Goal: Register for event/course

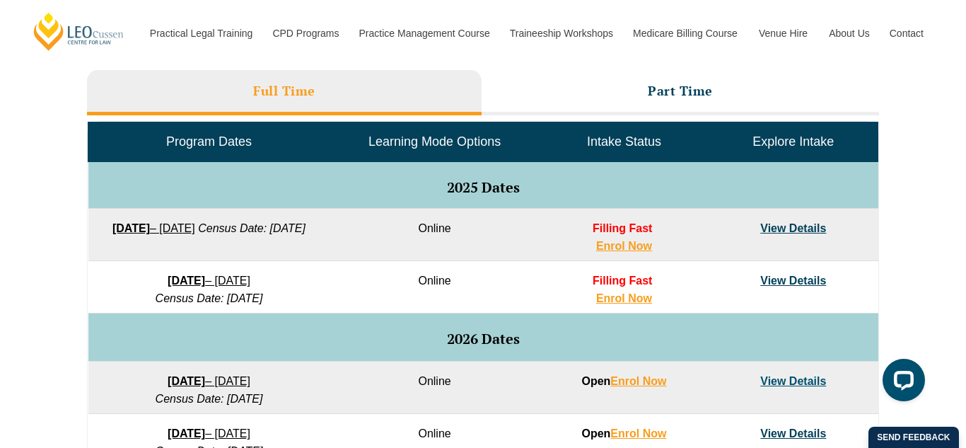
scroll to position [642, 0]
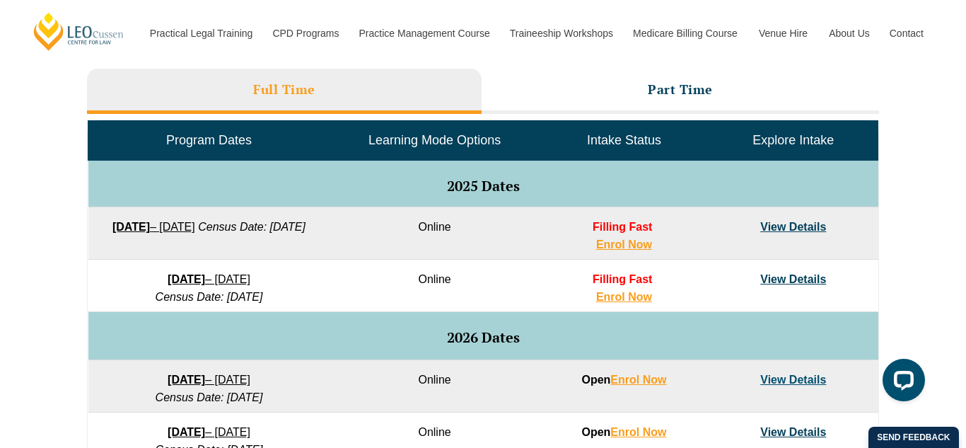
click at [796, 230] on link "View Details" at bounding box center [793, 227] width 66 height 12
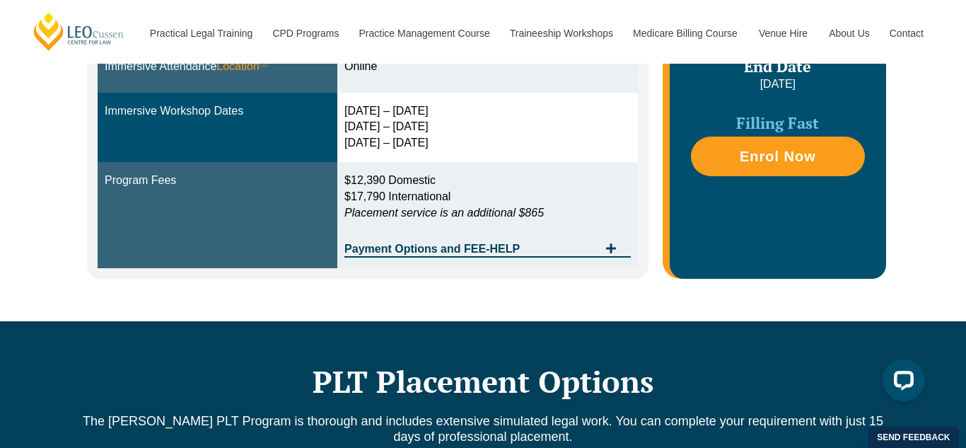
scroll to position [538, 0]
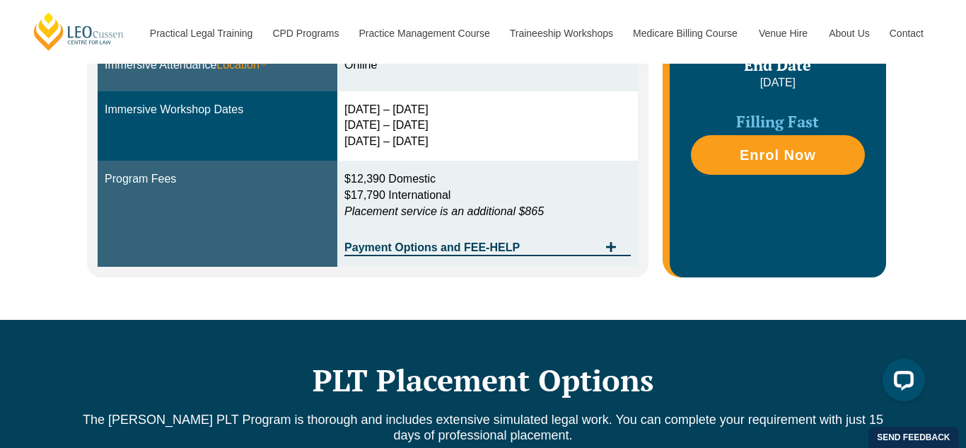
click at [627, 241] on div "Payment Options and FEE-HELP" at bounding box center [487, 241] width 286 height 29
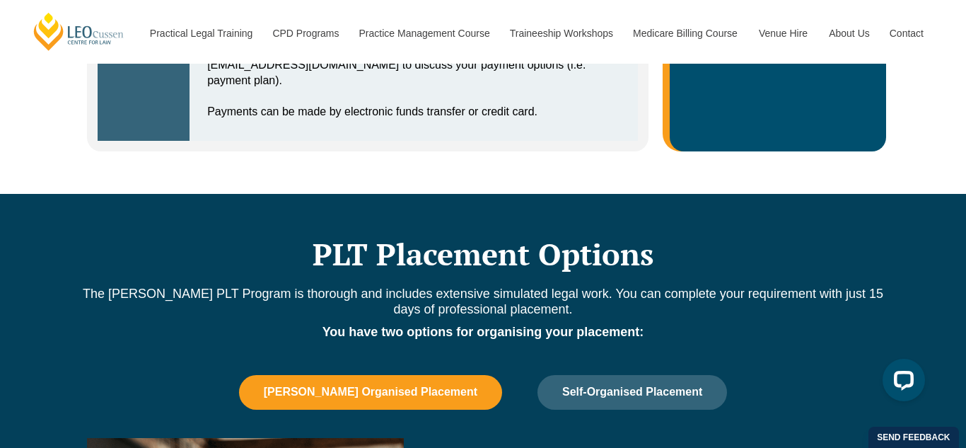
scroll to position [1072, 0]
